Goal: Task Accomplishment & Management: Manage account settings

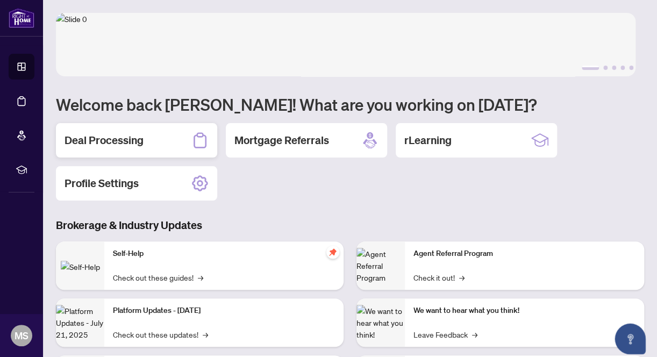
click at [118, 142] on h2 "Deal Processing" at bounding box center [103, 140] width 79 height 15
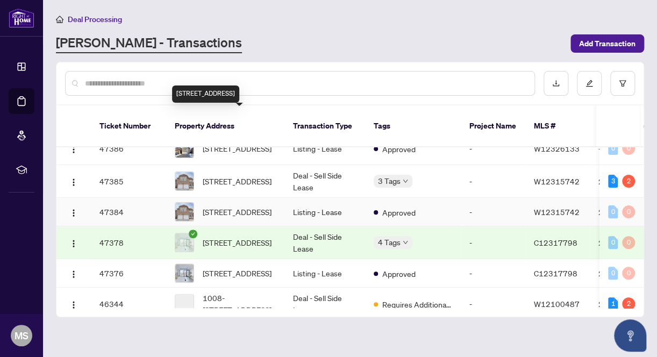
scroll to position [161, 0]
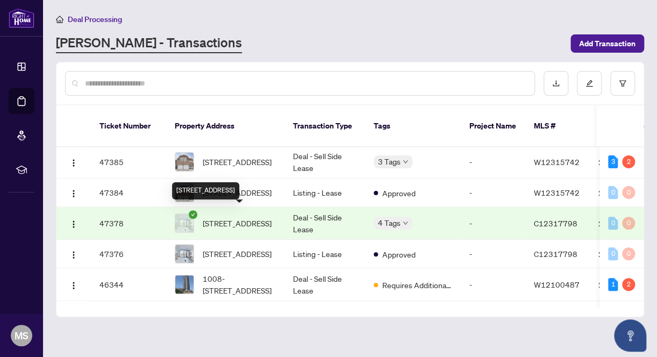
click at [235, 219] on span "[STREET_ADDRESS]" at bounding box center [237, 223] width 69 height 12
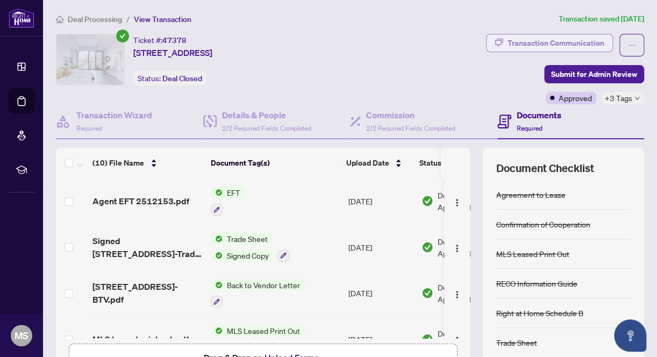
click at [513, 37] on div "Transaction Communication" at bounding box center [555, 42] width 97 height 17
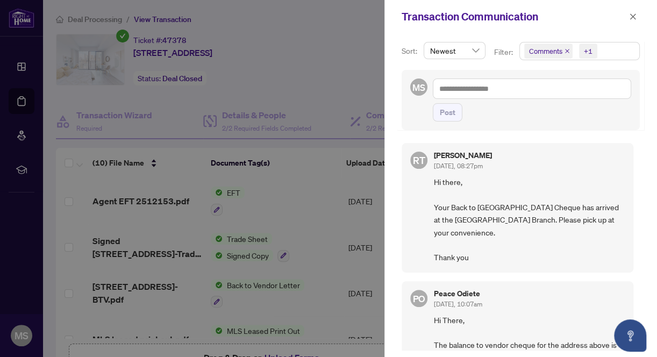
click at [320, 85] on div at bounding box center [328, 178] width 657 height 357
click at [630, 17] on icon "close" at bounding box center [633, 17] width 8 height 8
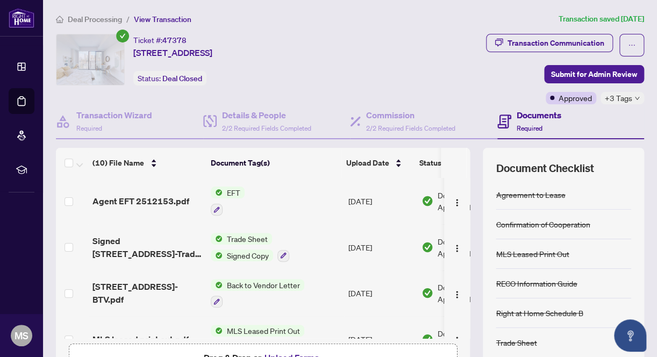
click at [349, 62] on div "Ticket #: 47378 [STREET_ADDRESS] Status: Deal Closed" at bounding box center [202, 69] width 296 height 70
